Goal: Task Accomplishment & Management: Manage account settings

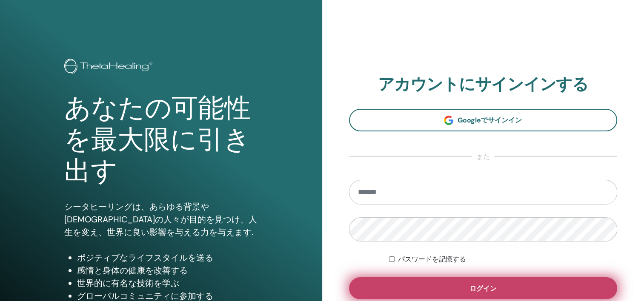
type input "**********"
click at [544, 290] on button "ログイン" at bounding box center [483, 288] width 269 height 22
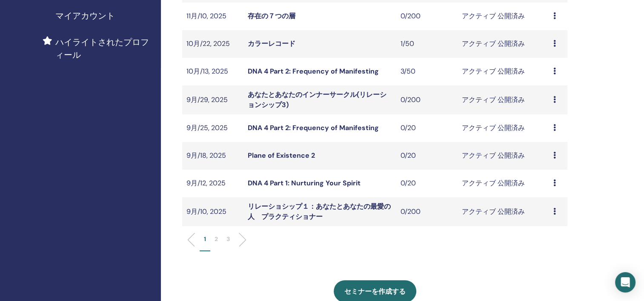
scroll to position [213, 0]
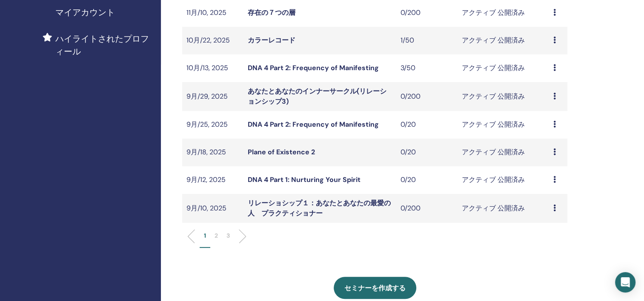
click at [214, 237] on li "2" at bounding box center [216, 240] width 12 height 17
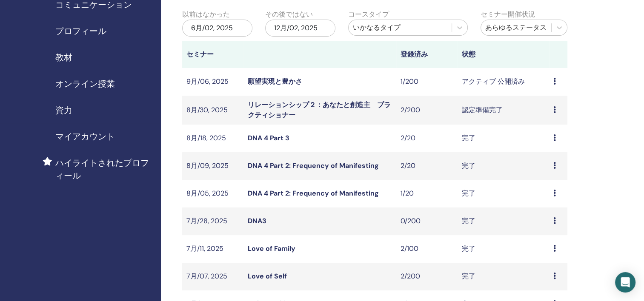
scroll to position [85, 0]
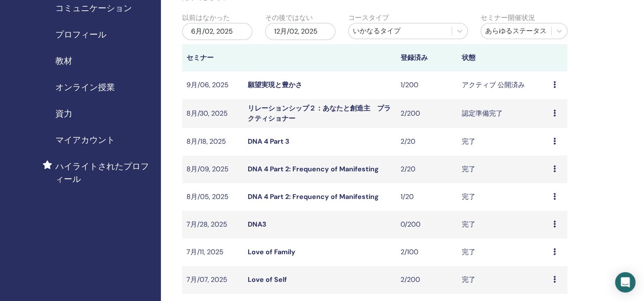
click at [553, 85] on icon at bounding box center [554, 84] width 3 height 7
click at [551, 118] on link "出席者" at bounding box center [541, 117] width 20 height 9
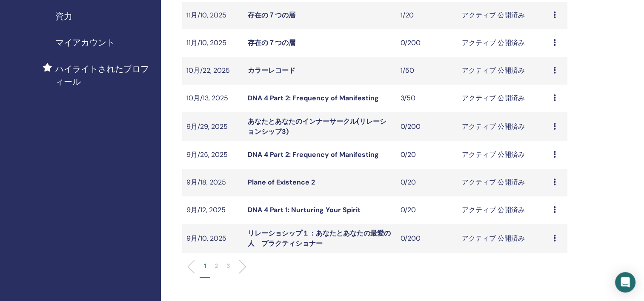
scroll to position [213, 0]
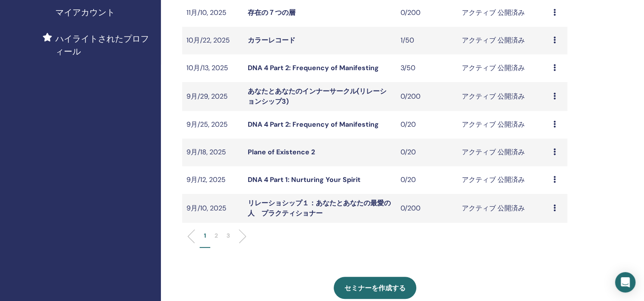
click at [215, 238] on p "2" at bounding box center [216, 236] width 3 height 9
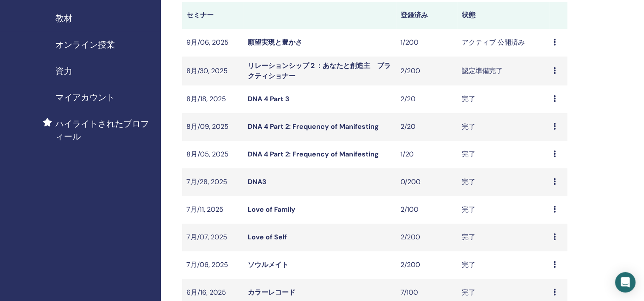
scroll to position [255, 0]
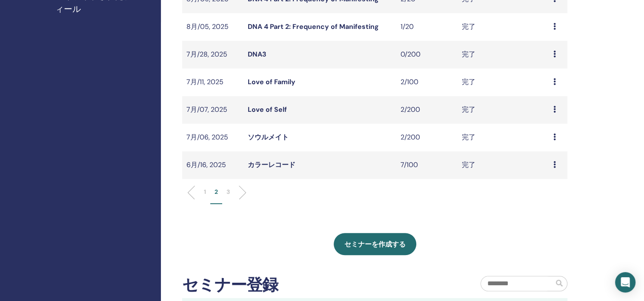
click at [208, 194] on li "1" at bounding box center [205, 196] width 11 height 17
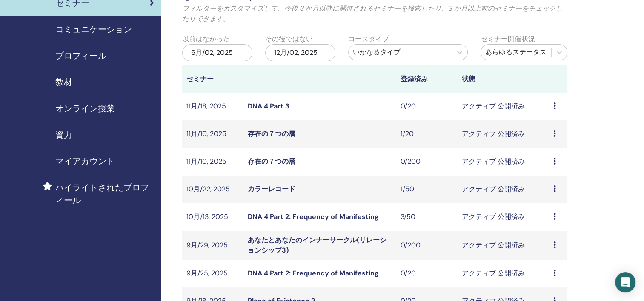
scroll to position [0, 0]
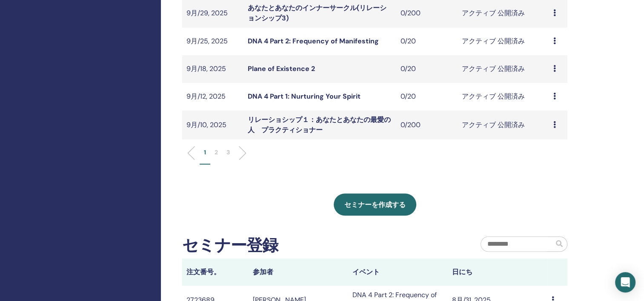
scroll to position [298, 0]
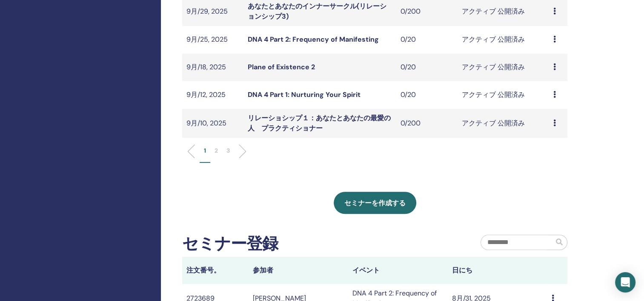
click at [216, 149] on p "2" at bounding box center [216, 150] width 3 height 9
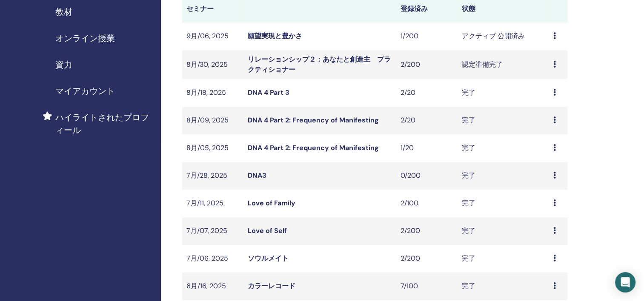
scroll to position [128, 0]
